Goal: Task Accomplishment & Management: Complete application form

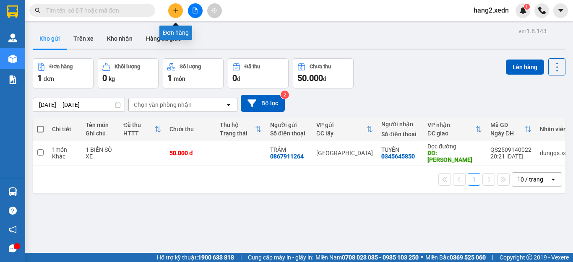
click at [175, 12] on icon "plus" at bounding box center [176, 11] width 6 height 6
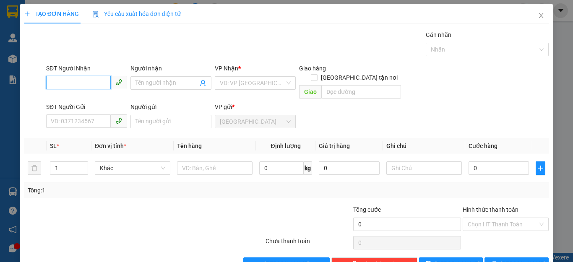
click at [82, 77] on input "SĐT Người Nhận" at bounding box center [78, 82] width 65 height 13
click at [96, 104] on div "SĐT Người Gửi" at bounding box center [86, 108] width 81 height 13
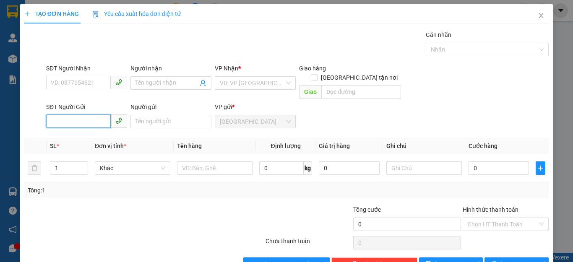
click at [101, 115] on input "SĐT Người Gửi" at bounding box center [78, 121] width 65 height 13
type input "0973633423"
click at [104, 127] on div "0973633423 - [PERSON_NAME]" at bounding box center [92, 129] width 83 height 9
type input "0938171176"
type input "QUANG"
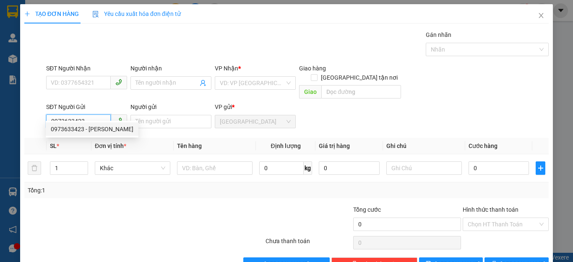
type input "[PERSON_NAME]"
type input "80.000"
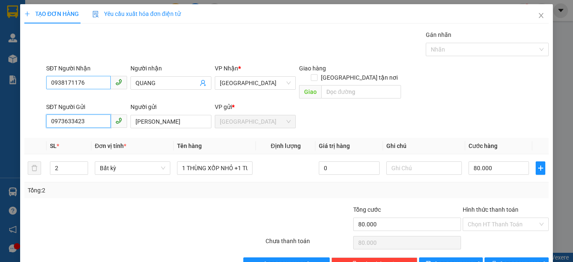
type input "0973633423"
click at [94, 80] on input "0938171176" at bounding box center [78, 82] width 65 height 13
type input "0"
type input "0904686014"
click at [174, 83] on input "QUANG" at bounding box center [167, 82] width 63 height 9
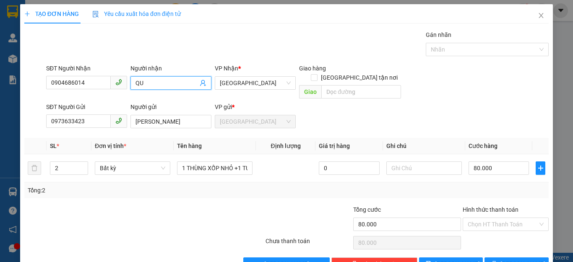
type input "Q"
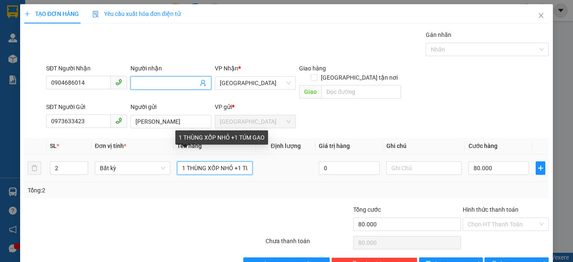
click at [245, 162] on input "1 THÙNG XỐP NHỎ +1 TÚM GẠO" at bounding box center [215, 168] width 76 height 13
click at [245, 162] on input "1 THÙNG XỐP NHỎ ÚM GẠO" at bounding box center [215, 168] width 76 height 13
click at [245, 162] on input "1 THÙNG XỐP NHỎ GẠO" at bounding box center [215, 168] width 76 height 13
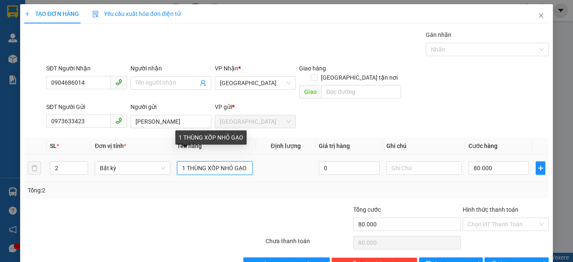
click at [245, 162] on input "1 THÙNG XỐP NHỎ GẠO" at bounding box center [215, 168] width 76 height 13
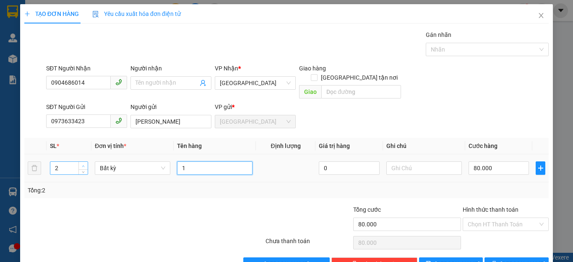
type input "1"
click at [83, 164] on span "up" at bounding box center [83, 166] width 5 height 5
click at [82, 170] on icon "down" at bounding box center [83, 171] width 3 height 3
type input "1"
click at [82, 170] on icon "down" at bounding box center [83, 171] width 3 height 3
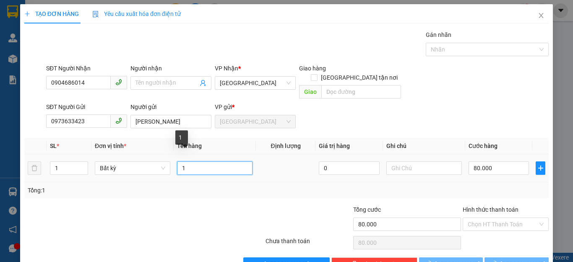
click at [196, 162] on input "1" at bounding box center [215, 168] width 76 height 13
type input "0"
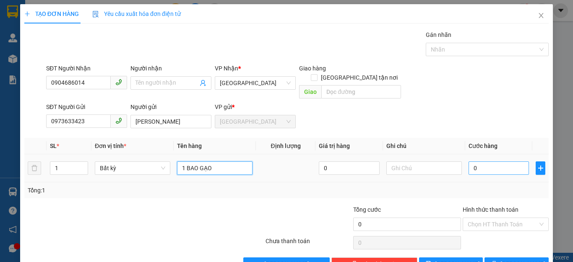
type input "1 BAO GẠO"
click at [492, 164] on input "0" at bounding box center [499, 168] width 60 height 13
type input "5"
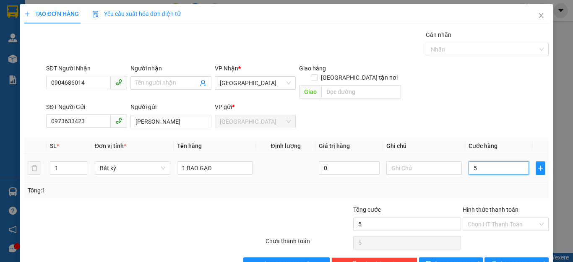
type input "50"
type input "500"
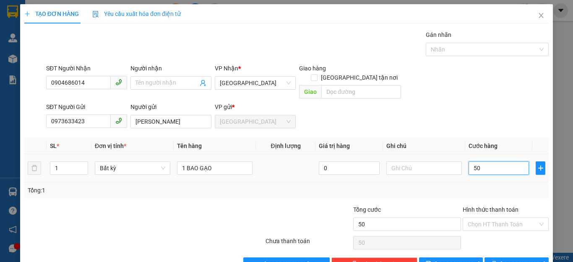
type input "500"
type input "5.000"
type input "50.000"
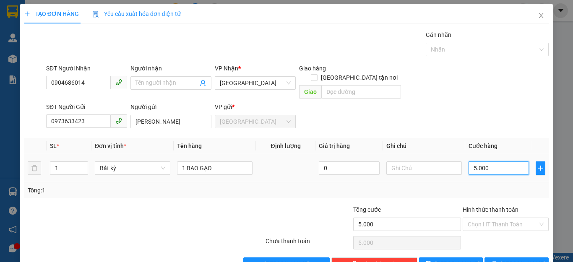
type input "50.000"
click at [492, 218] on input "Hình thức thanh toán" at bounding box center [503, 224] width 70 height 13
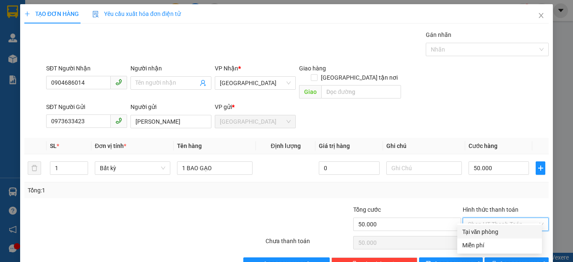
click at [484, 231] on div "Tại văn phòng" at bounding box center [499, 231] width 75 height 9
type input "0"
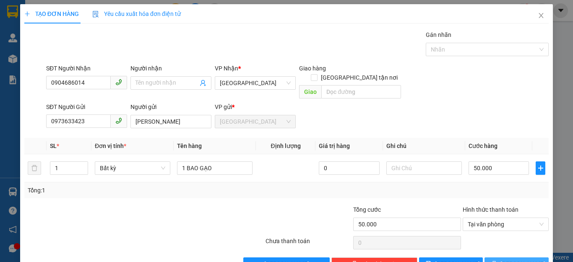
click at [502, 258] on button "[PERSON_NAME] và In" at bounding box center [517, 264] width 64 height 13
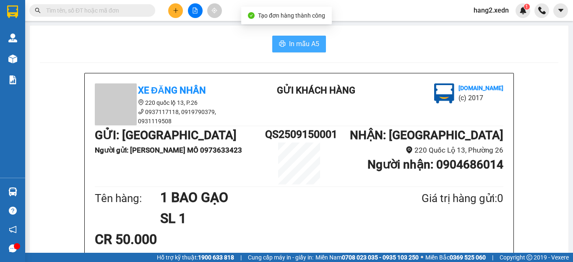
click at [306, 42] on span "In mẫu A5" at bounding box center [304, 44] width 30 height 10
